Goal: Check status: Check status

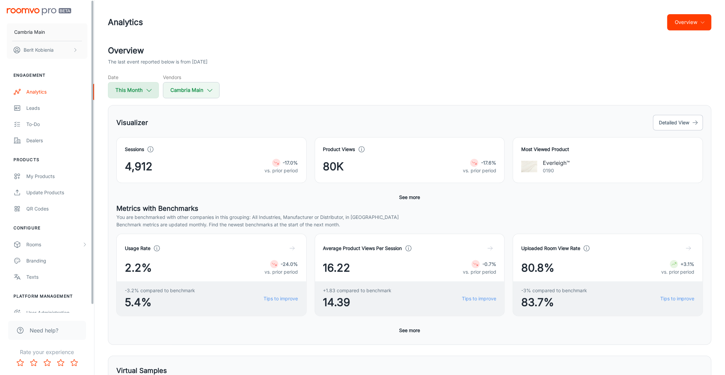
click at [121, 89] on button "This Month" at bounding box center [133, 90] width 51 height 16
select select "8"
select select "2025"
select select "8"
select select "2025"
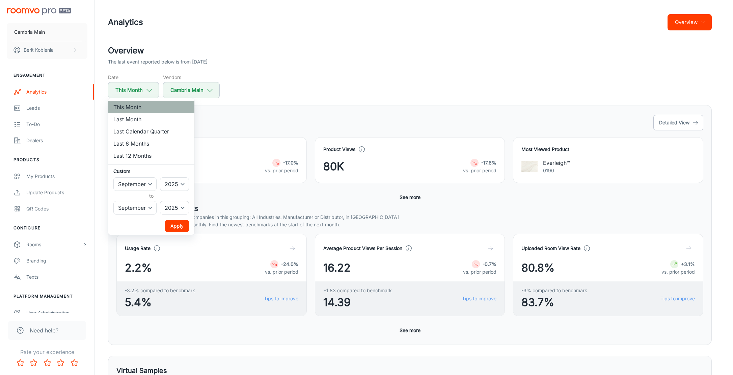
click at [144, 110] on li "This Month" at bounding box center [151, 107] width 86 height 12
click at [182, 222] on button "Apply" at bounding box center [177, 226] width 24 height 12
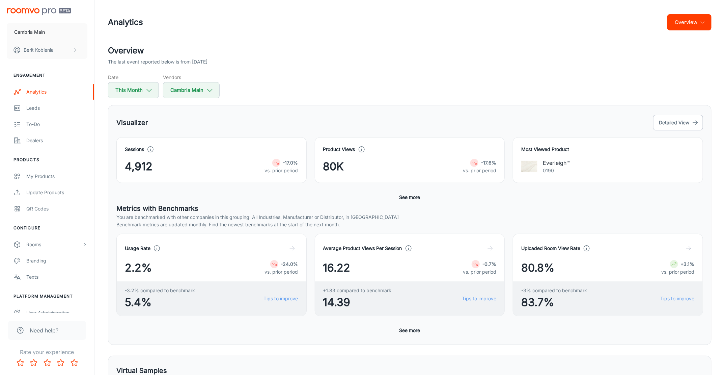
click at [122, 104] on div "Overview The last event reported below is from 2025-09-29 Date This Month Vendo…" at bounding box center [410, 305] width 620 height 521
click at [124, 94] on button "This Month" at bounding box center [133, 90] width 51 height 16
select select "8"
select select "2025"
select select "8"
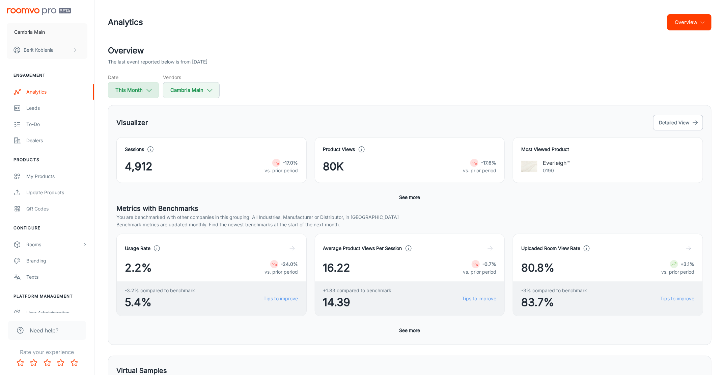
select select "2025"
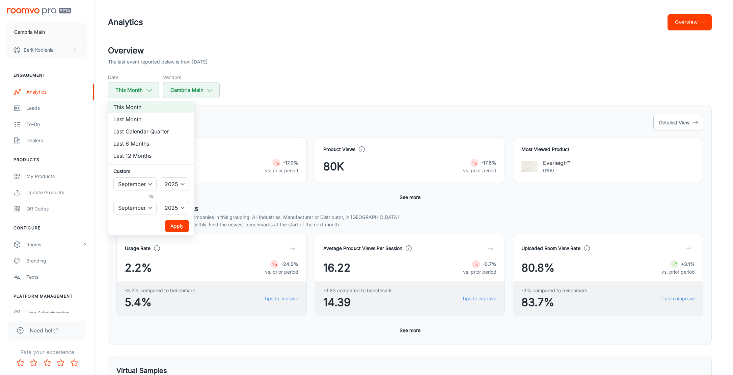
click at [148, 123] on li "Last Month" at bounding box center [151, 119] width 86 height 12
select select "7"
click at [176, 227] on button "Apply" at bounding box center [177, 226] width 24 height 12
